Goal: Task Accomplishment & Management: Manage account settings

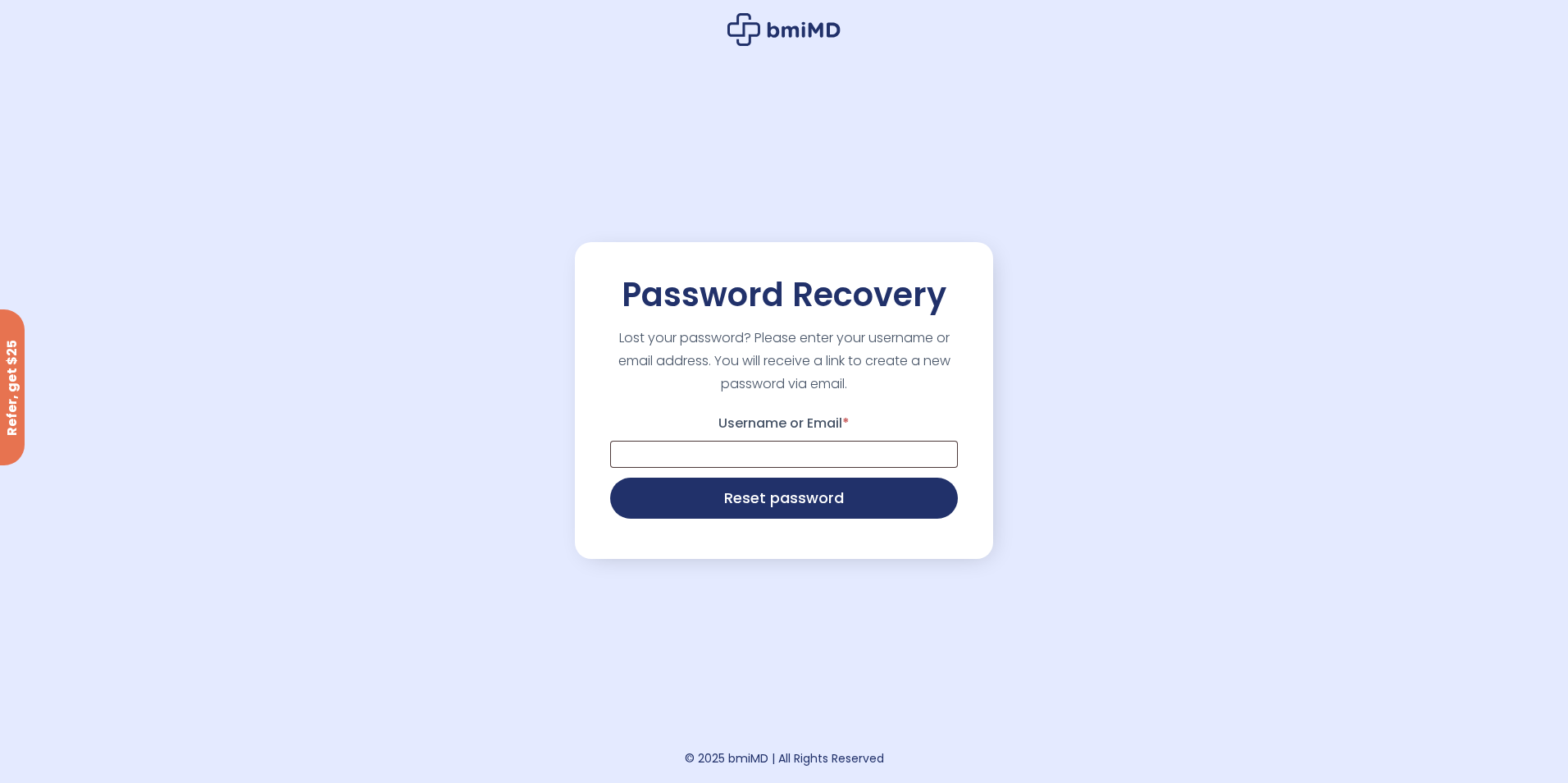
click at [699, 434] on p "Username or Email *" at bounding box center [784, 438] width 353 height 63
click at [696, 453] on input "Username or Email *" at bounding box center [784, 454] width 347 height 27
type input "*"
type input "**********"
click at [732, 507] on button "Reset password" at bounding box center [784, 496] width 347 height 41
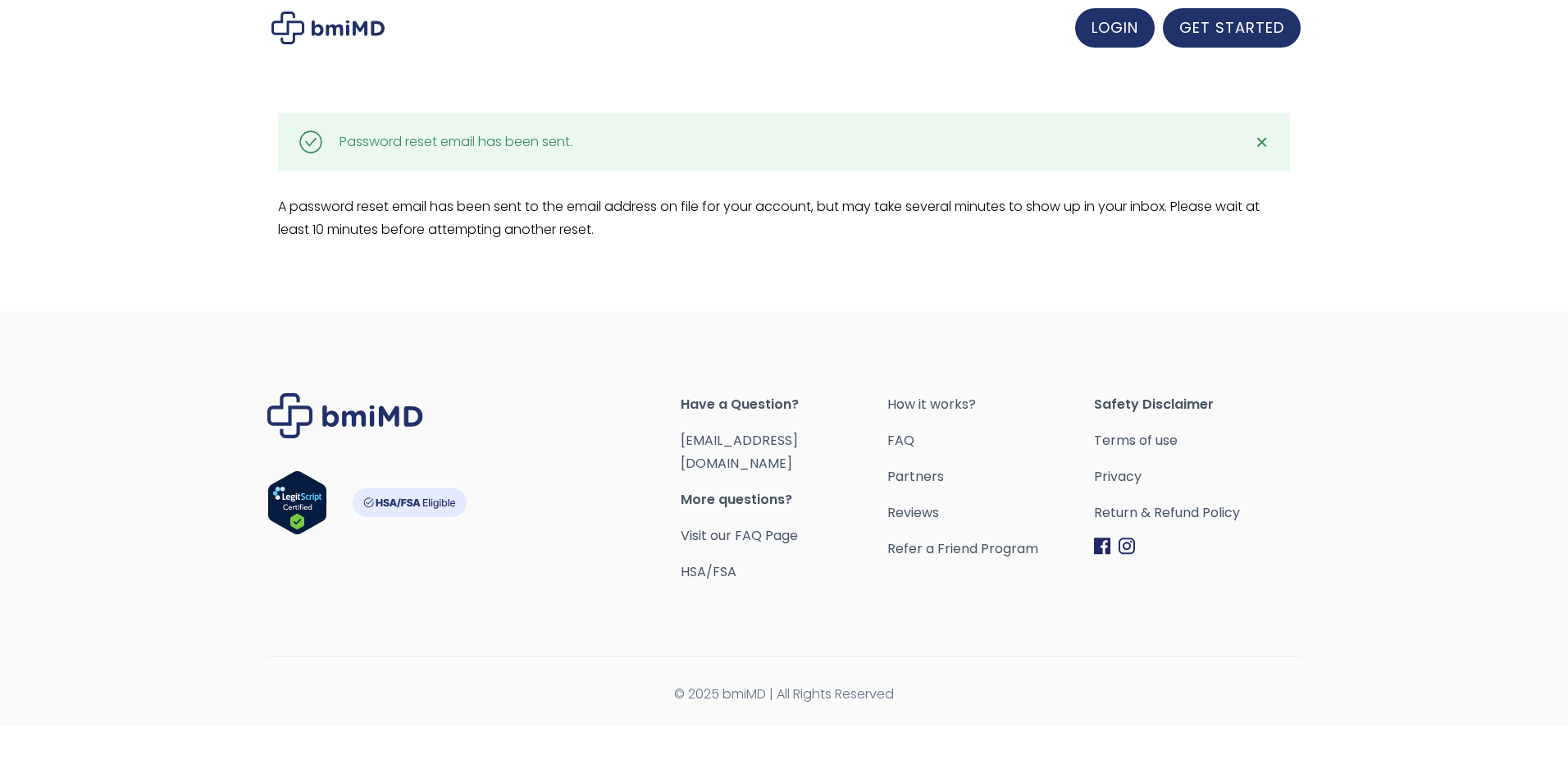
click at [1268, 146] on span "✕" at bounding box center [1262, 141] width 14 height 23
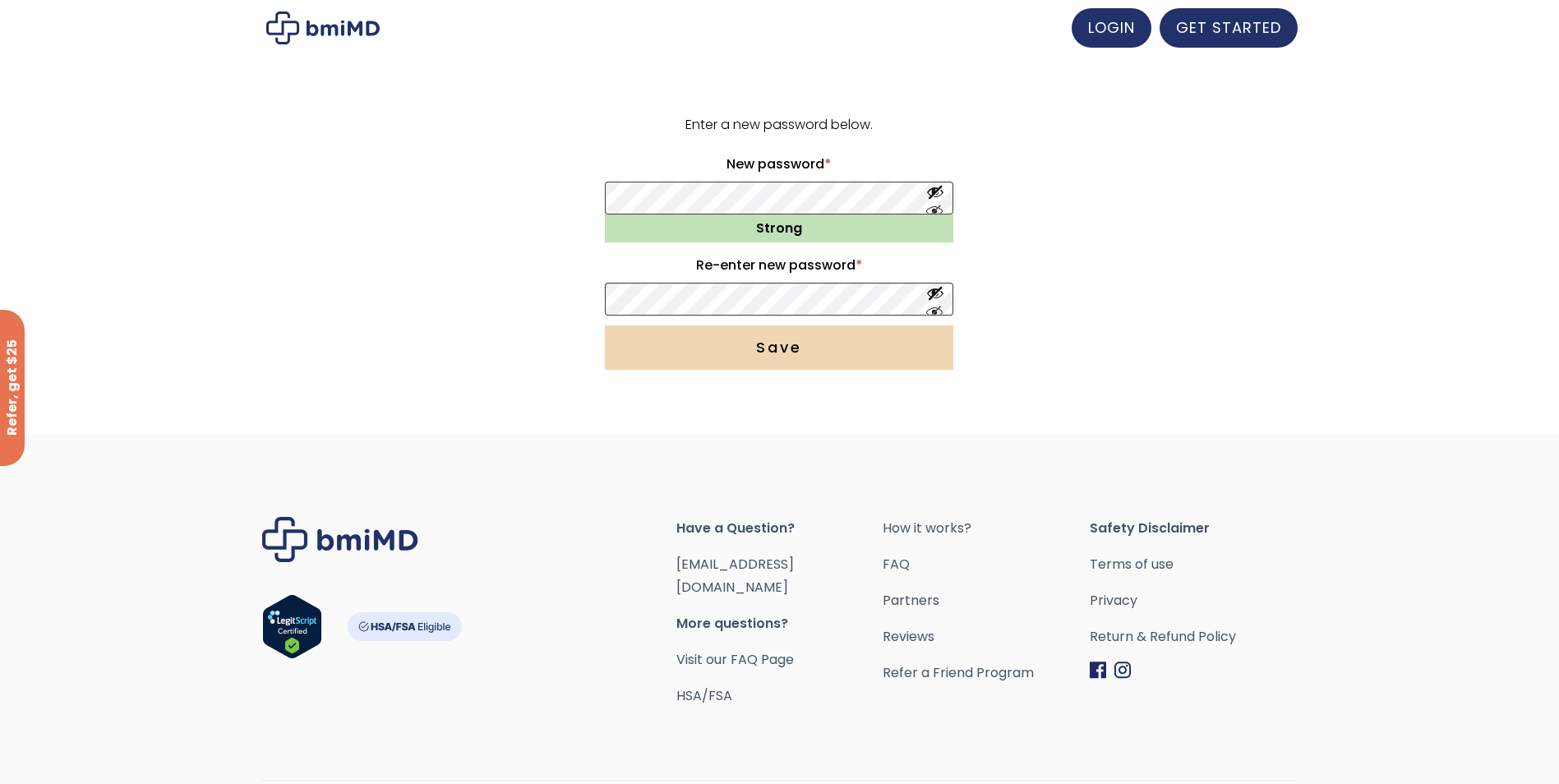
click at [747, 351] on button "Save" at bounding box center [779, 347] width 348 height 44
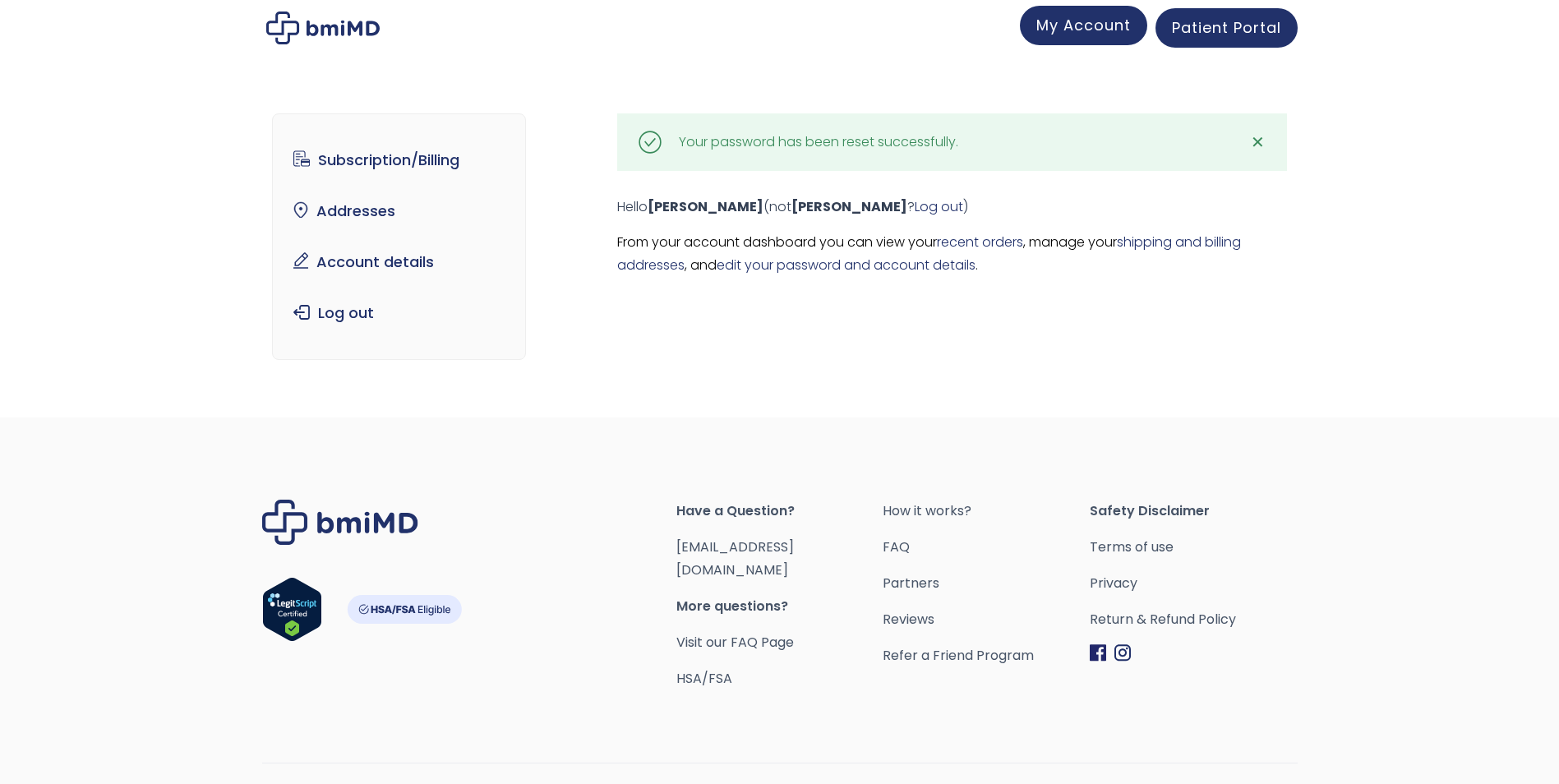
click at [1087, 25] on span "My Account" at bounding box center [1083, 25] width 95 height 21
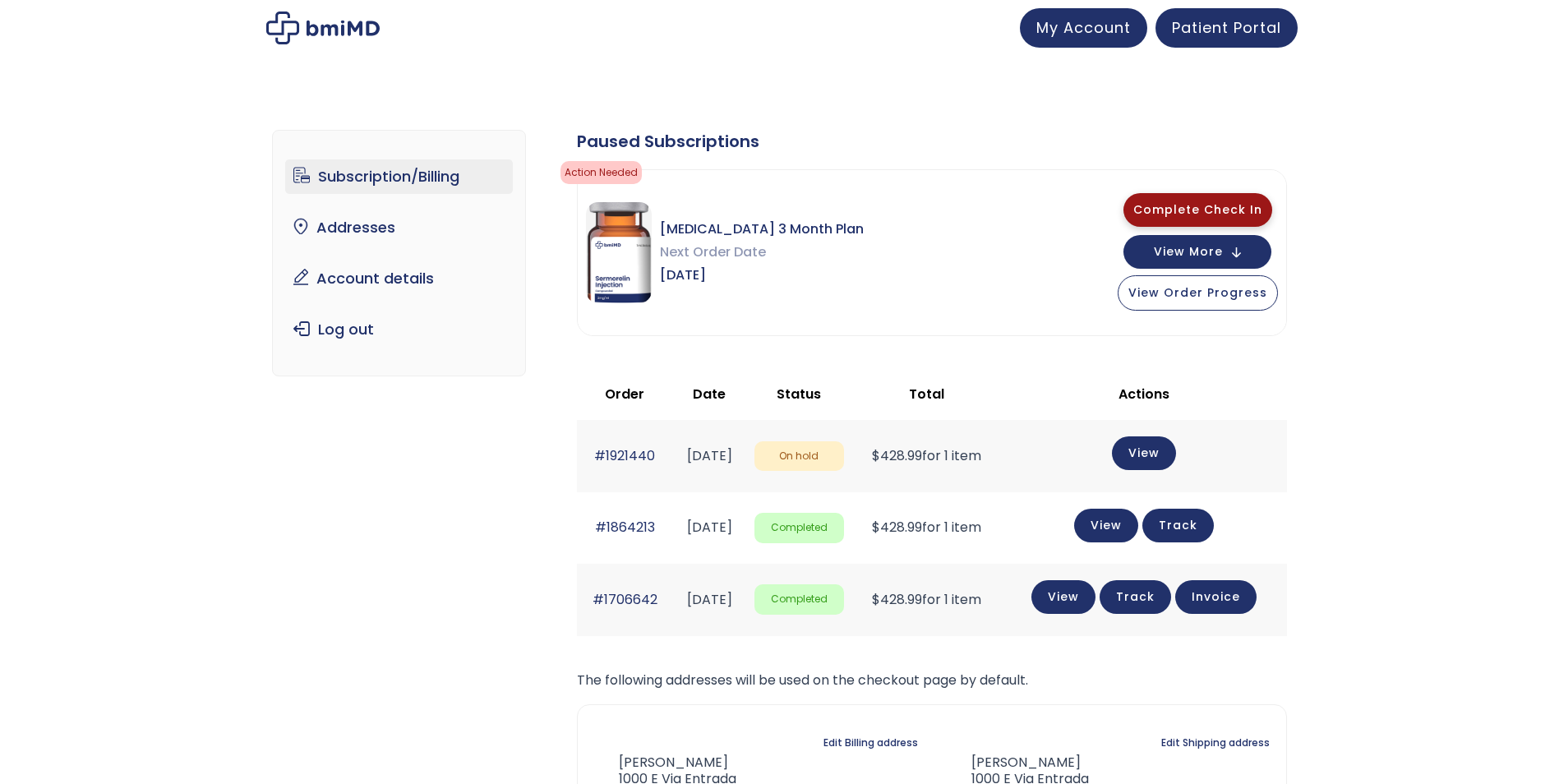
click at [1230, 209] on span "Complete Check In" at bounding box center [1198, 210] width 129 height 17
